Goal: Task Accomplishment & Management: Complete application form

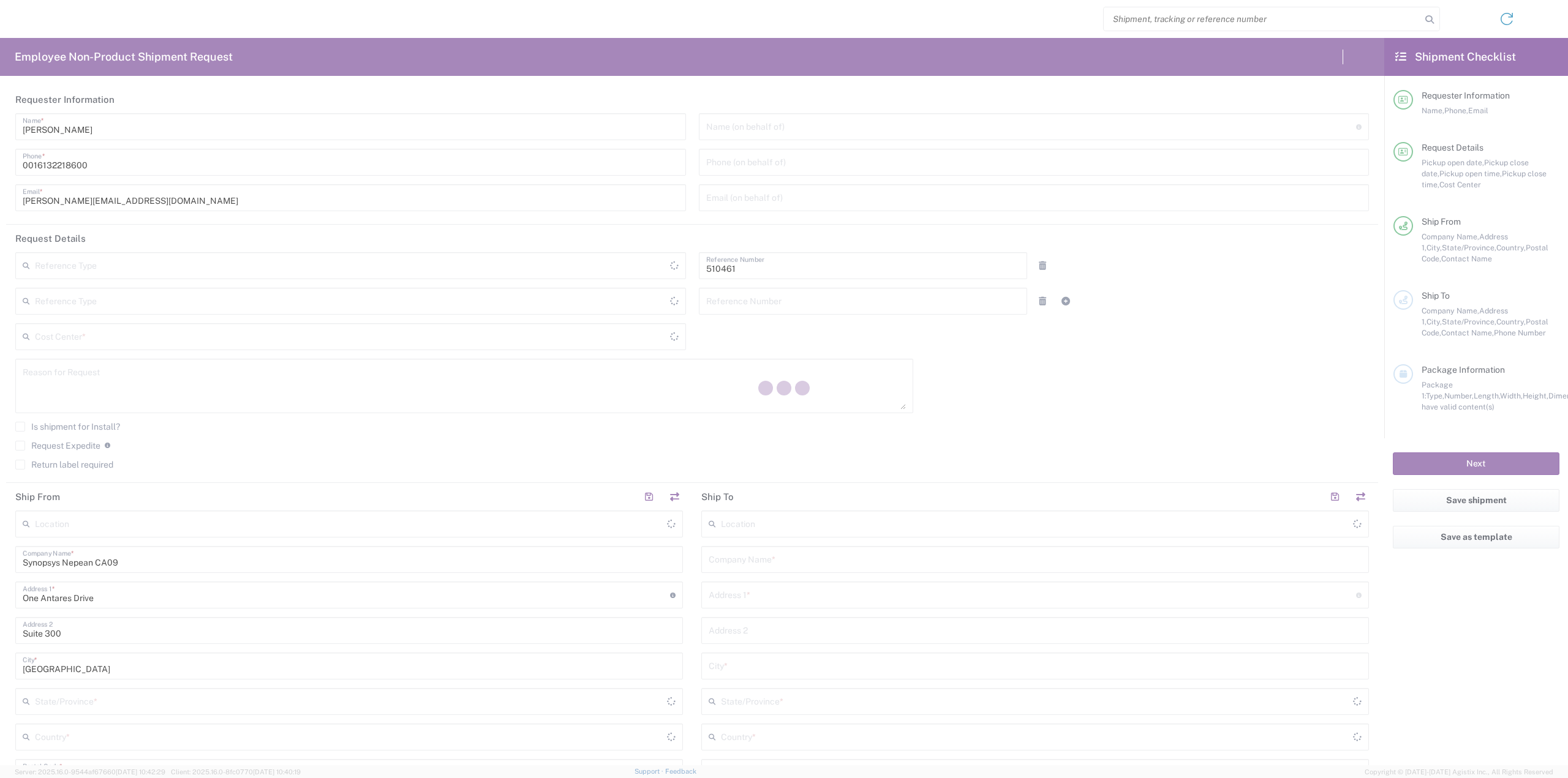
type input "Department"
type input "CA02, SG, MSIP2, R&D 510461"
type input "[GEOGRAPHIC_DATA]"
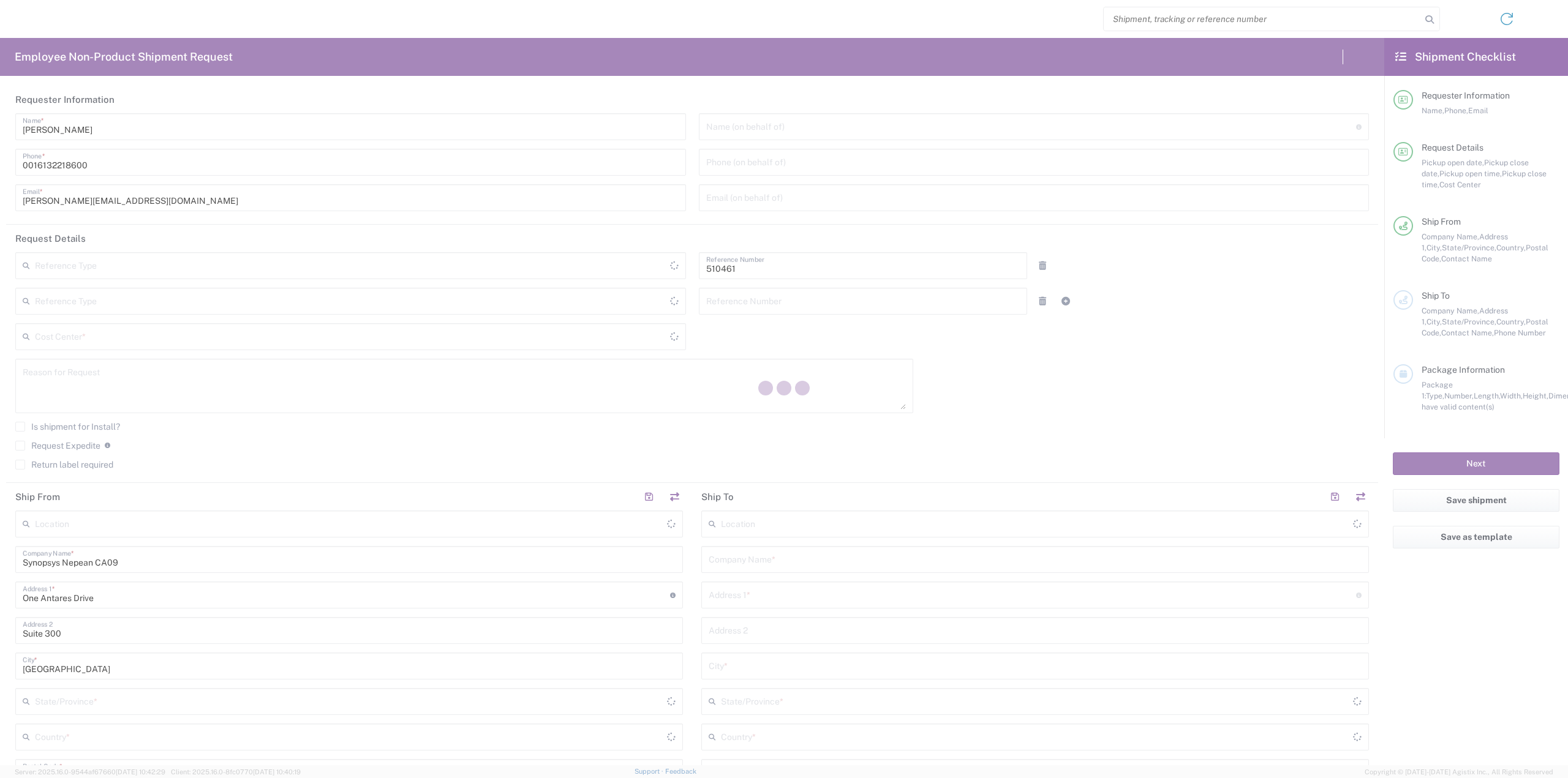
type input "Delivered at Place"
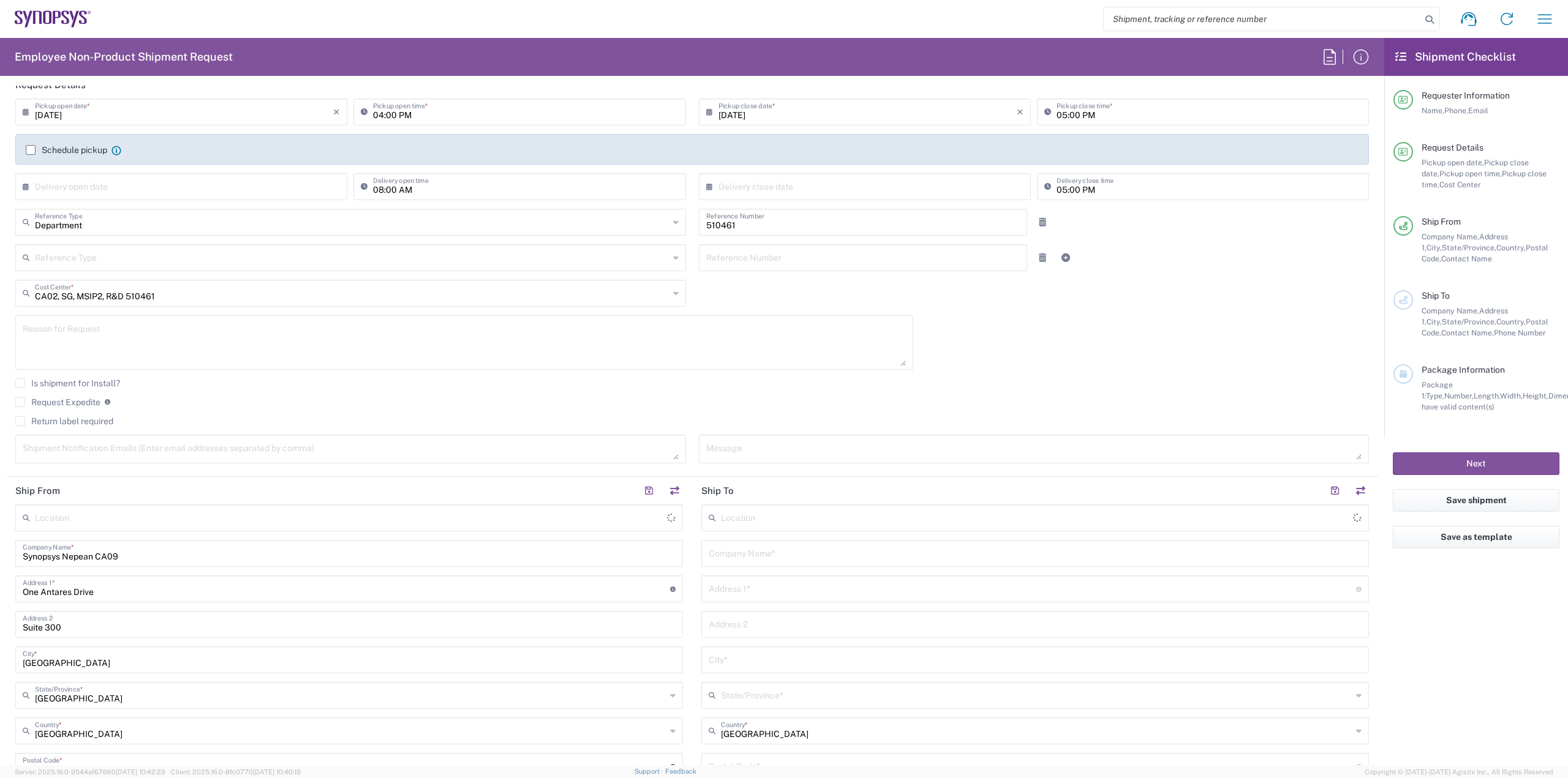
scroll to position [368, 0]
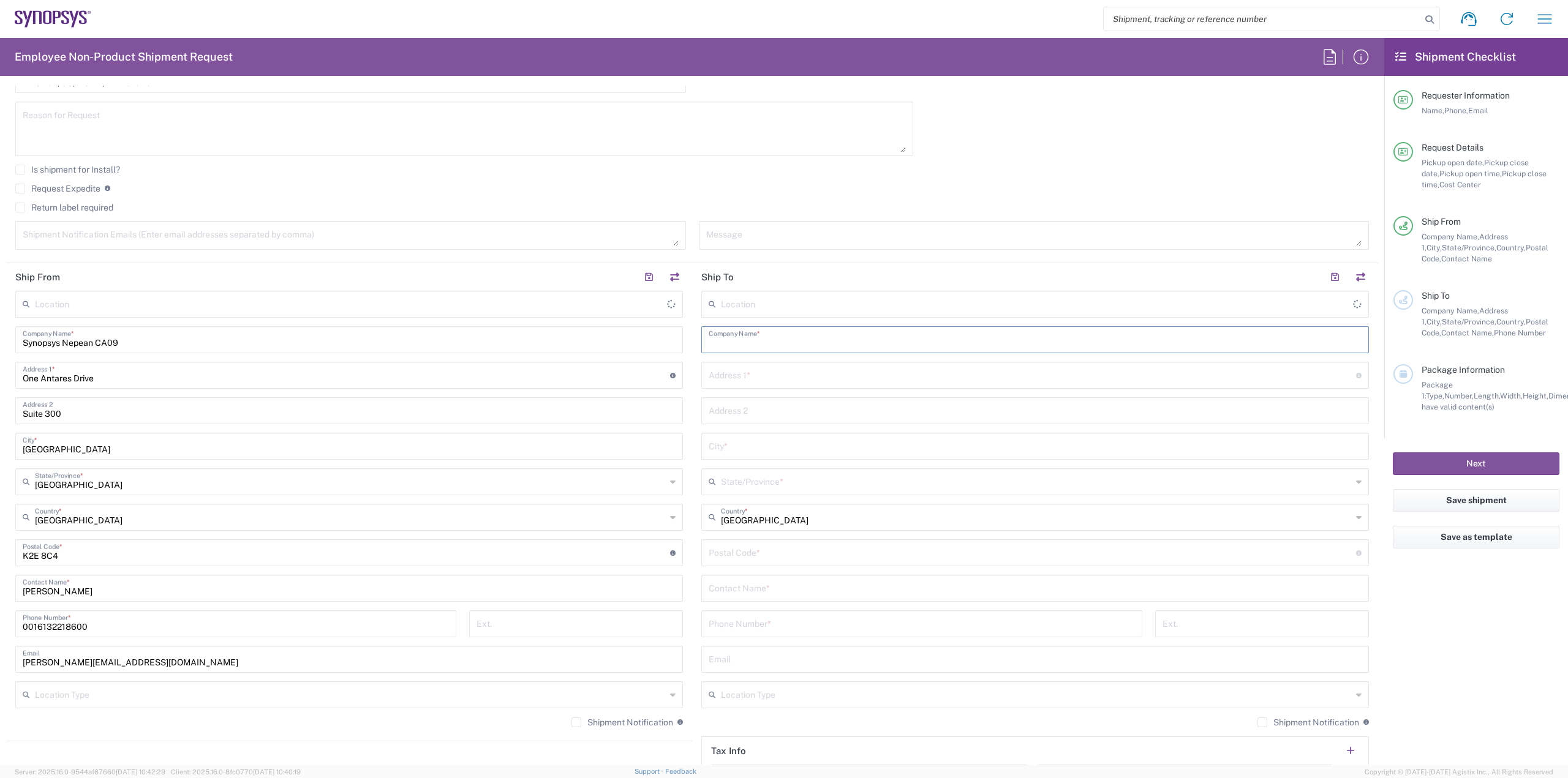
click at [769, 336] on input "text" at bounding box center [1034, 340] width 653 height 22
type input "Nepean CA09"
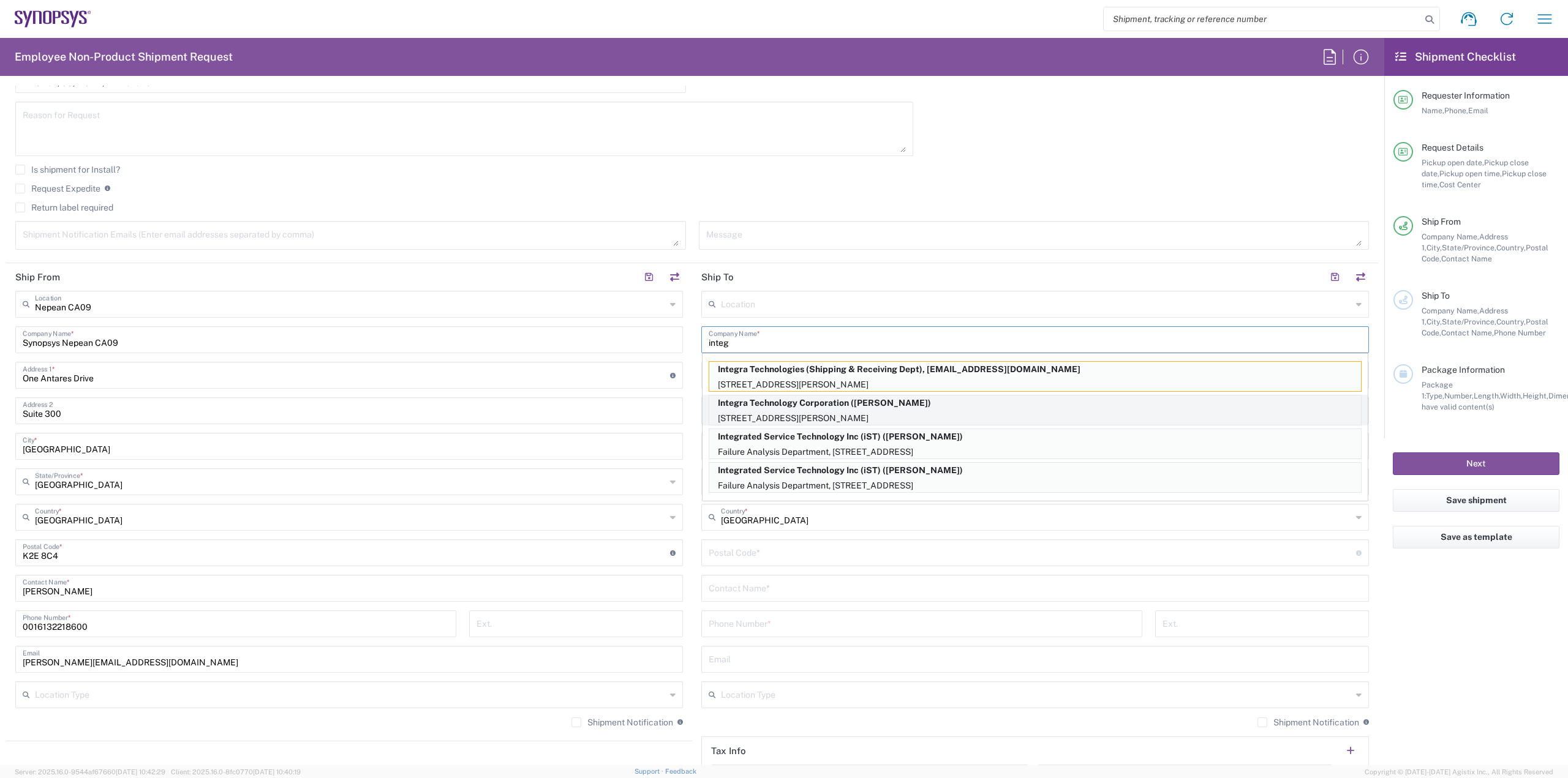
click at [792, 402] on p "Integra Technology Corporation ([PERSON_NAME])" at bounding box center [1035, 403] width 652 height 15
type input "Integra Technology Corporation"
type input "[STREET_ADDRESS][PERSON_NAME]"
type input "Milpitas"
type input "[GEOGRAPHIC_DATA]"
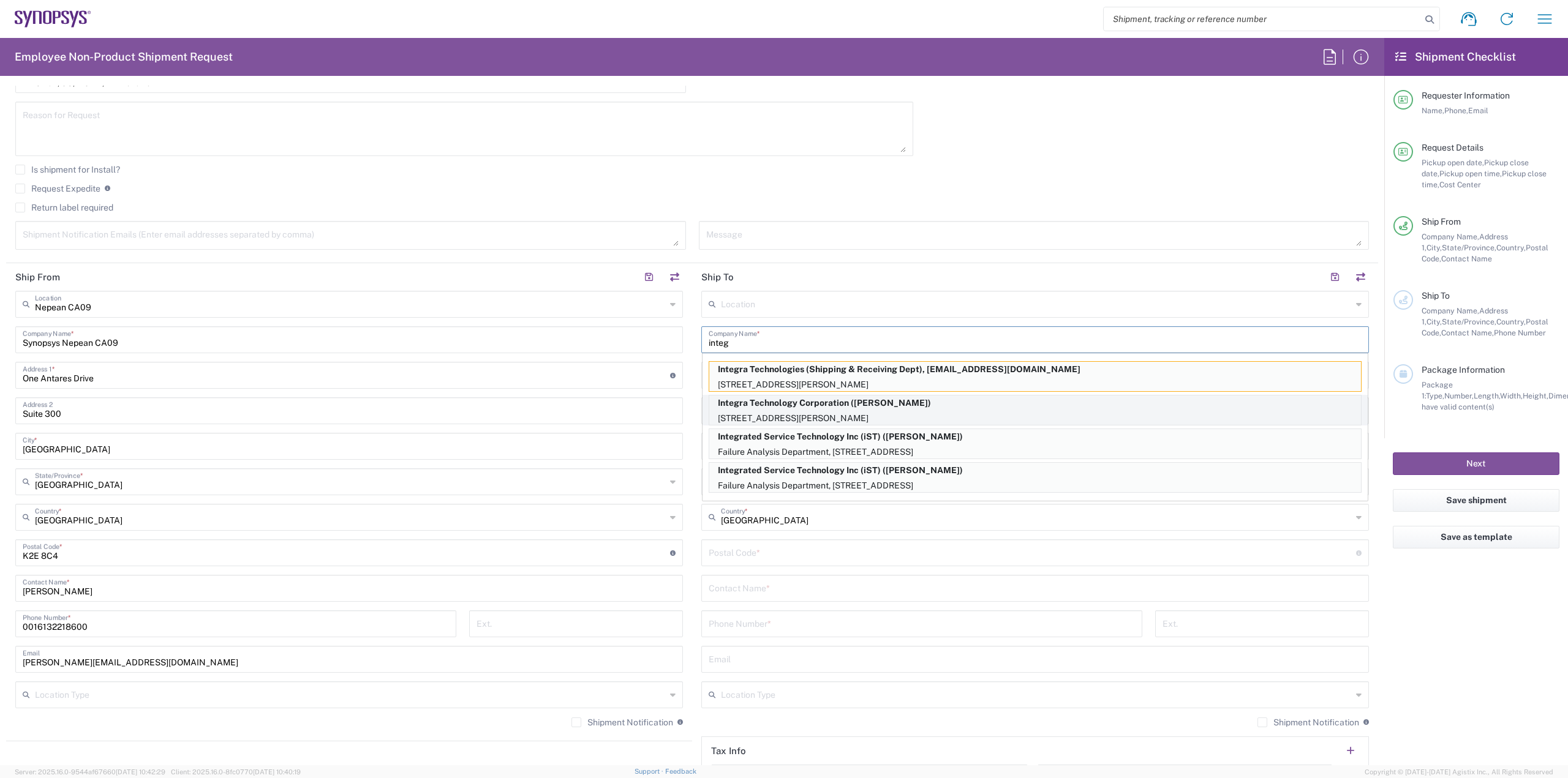
type input "95035"
type input "[PERSON_NAME]"
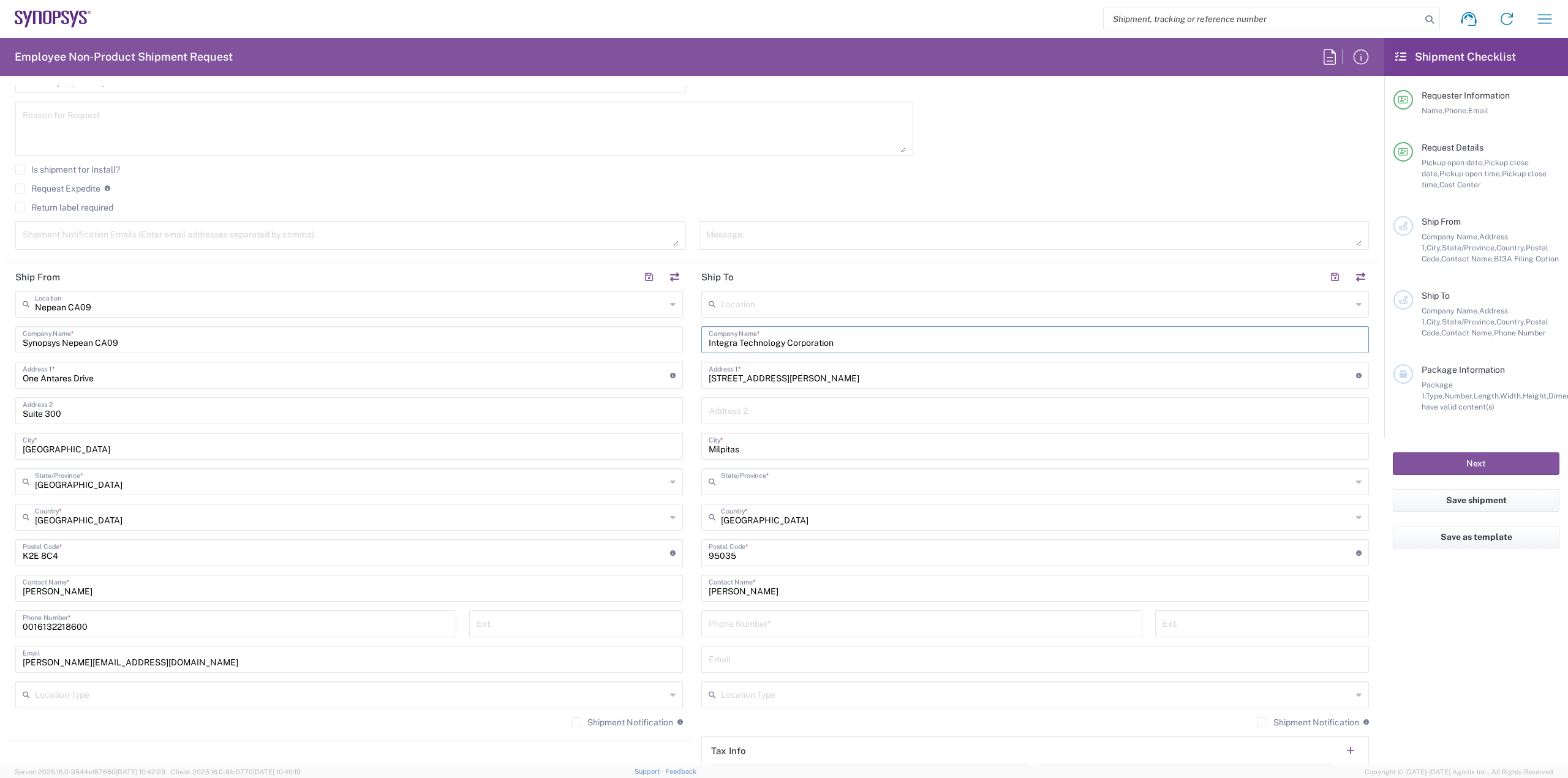
type input "[US_STATE]"
drag, startPoint x: 850, startPoint y: 340, endPoint x: 702, endPoint y: 344, distance: 148.1
click at [702, 344] on div "Integra Technology Corporation Company Name *" at bounding box center [1034, 340] width 667 height 27
drag, startPoint x: 876, startPoint y: 163, endPoint x: -765, endPoint y: 230, distance: 1642.4
click at [0, 230] on html "Shipment request Shipment tracking Employee non-product shipment request My shi…" at bounding box center [784, 389] width 1568 height 778
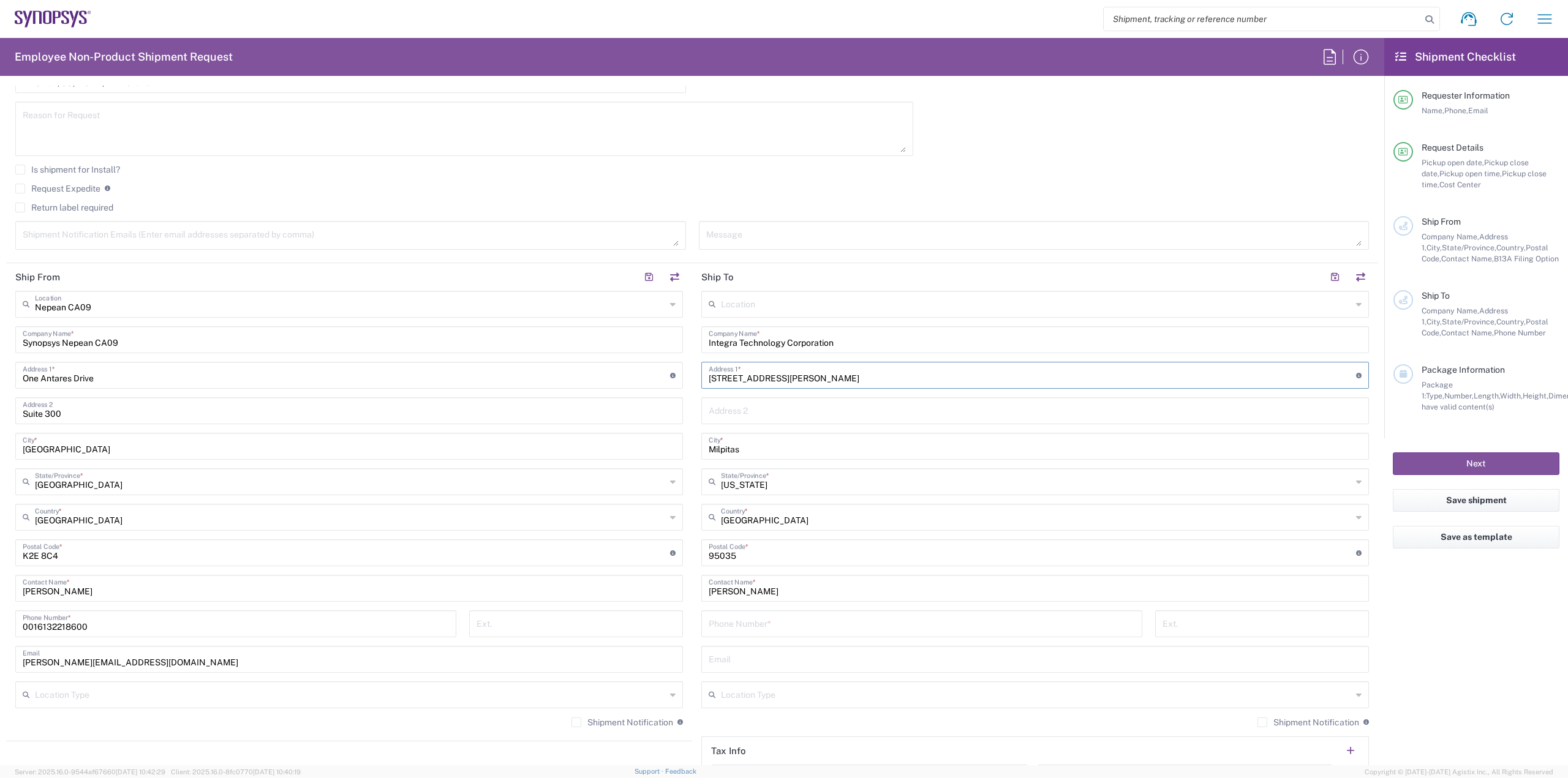
drag, startPoint x: 837, startPoint y: 378, endPoint x: 689, endPoint y: 381, distance: 148.0
click at [692, 381] on main "Location [GEOGRAPHIC_DATA] DE04 Agrate Brianza IT01 [GEOGRAPHIC_DATA] DE02 [GEO…" at bounding box center [1035, 547] width 686 height 515
